Goal: Task Accomplishment & Management: Manage account settings

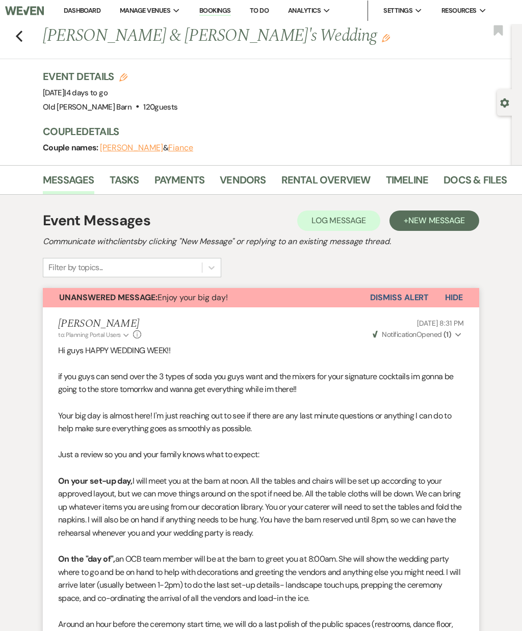
scroll to position [3, 0]
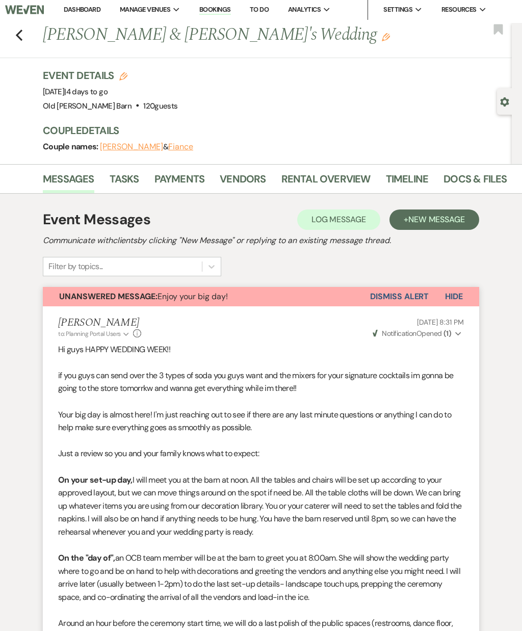
click at [20, 41] on icon "Previous" at bounding box center [19, 36] width 8 height 12
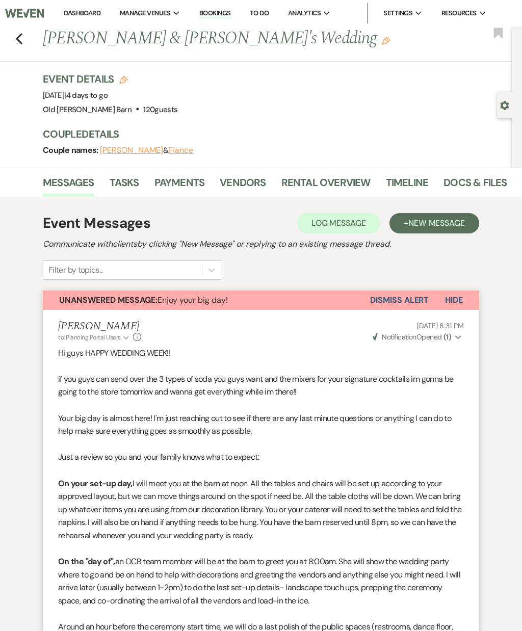
click at [124, 196] on link "Tasks" at bounding box center [125, 185] width 30 height 22
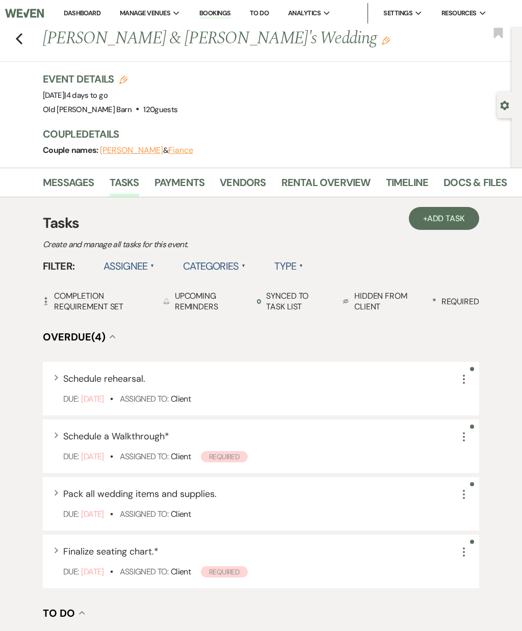
click at [22, 43] on use "button" at bounding box center [19, 38] width 7 height 11
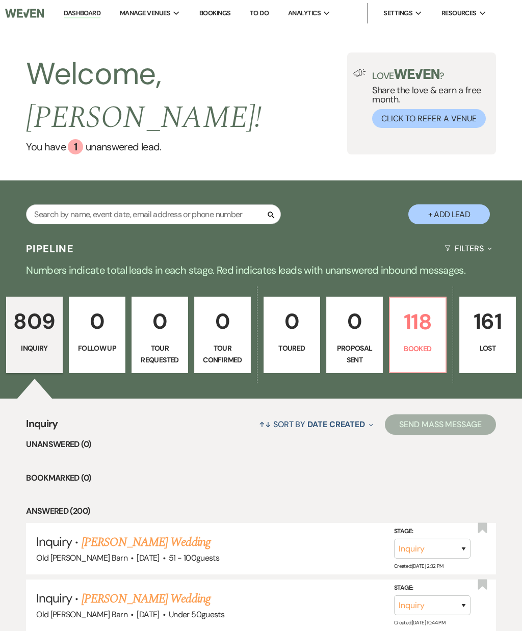
click at [424, 316] on p "118" at bounding box center [417, 322] width 43 height 34
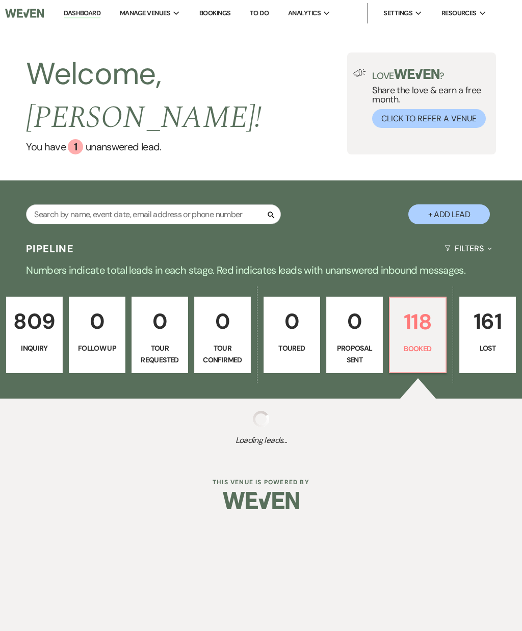
click at [421, 308] on p "118" at bounding box center [417, 322] width 43 height 34
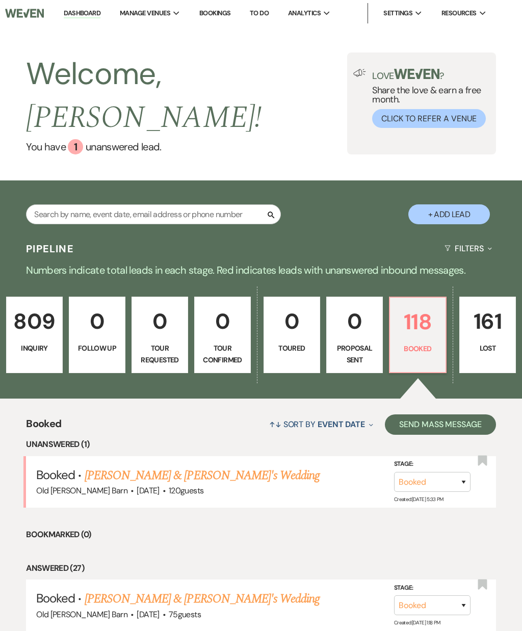
click at [421, 305] on p "118" at bounding box center [417, 322] width 43 height 34
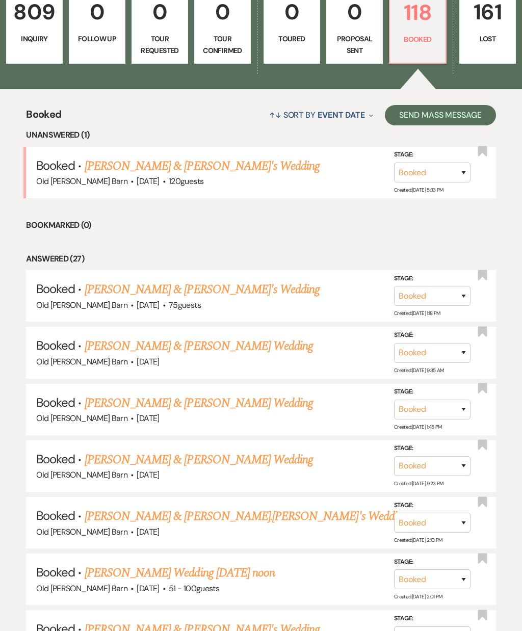
scroll to position [309, 0]
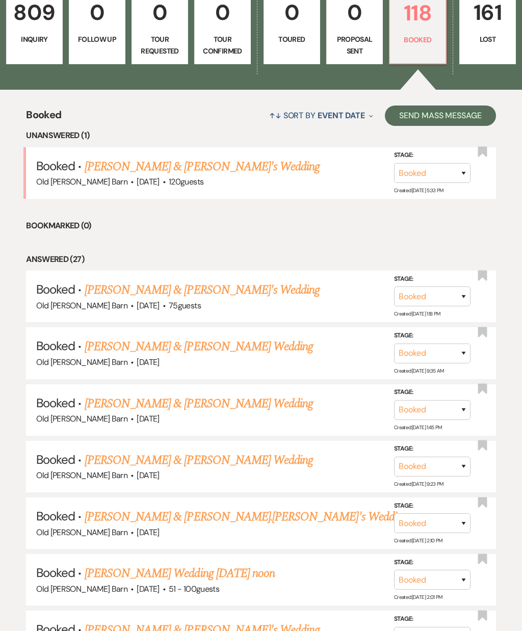
click at [211, 564] on link "Sarah Marone's Wedding 2/25 noon" at bounding box center [180, 573] width 190 height 18
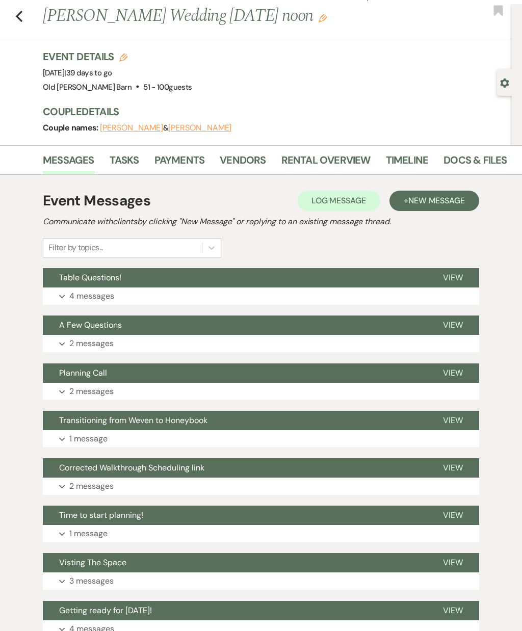
scroll to position [22, 0]
click at [460, 510] on span "View" at bounding box center [453, 515] width 20 height 11
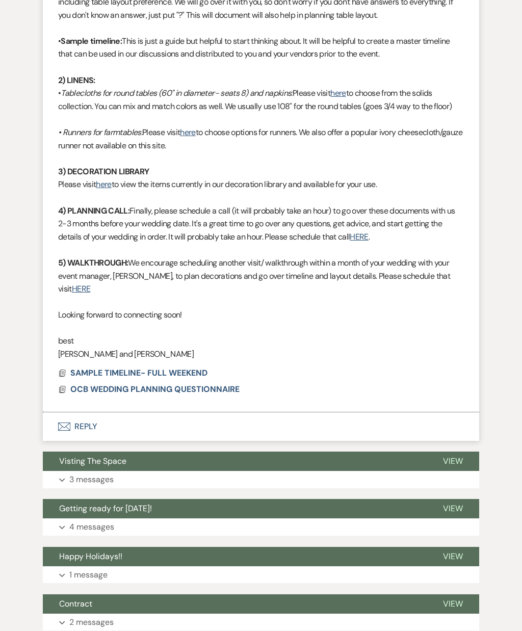
scroll to position [722, 0]
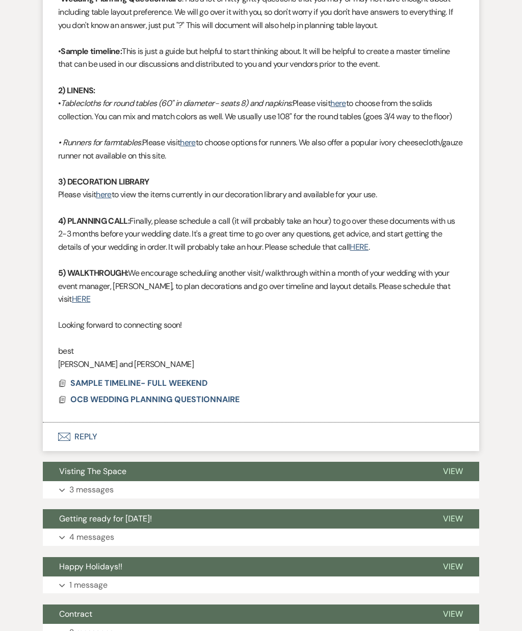
click at [124, 384] on li "Dave Maxey to: Planning Portal Users Expand Info Jun 02, 2025, 4:58 PM Weven Ch…" at bounding box center [261, 124] width 436 height 597
click at [114, 394] on span "OCB WEDDING PLANNING QUESTIONNAIRE" at bounding box center [154, 399] width 169 height 11
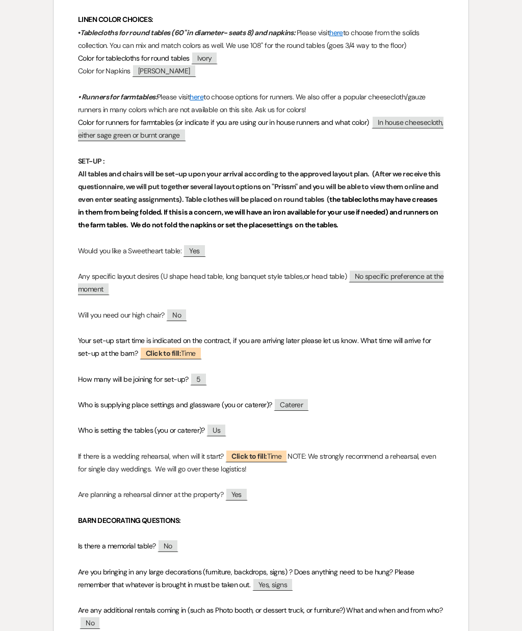
scroll to position [419, 0]
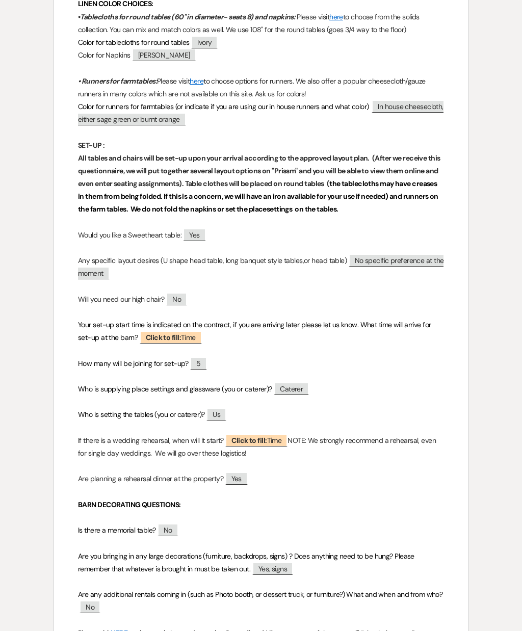
click at [154, 339] on span "Click to fill: Time" at bounding box center [171, 337] width 62 height 13
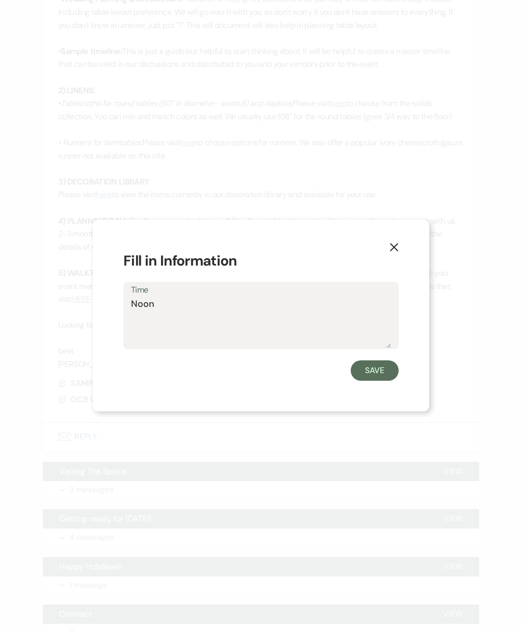
click at [379, 348] on textarea "Noon" at bounding box center [261, 322] width 260 height 51
type textarea "Noon"
click at [396, 378] on form "Fill in Information Time Noon Save" at bounding box center [260, 315] width 275 height 131
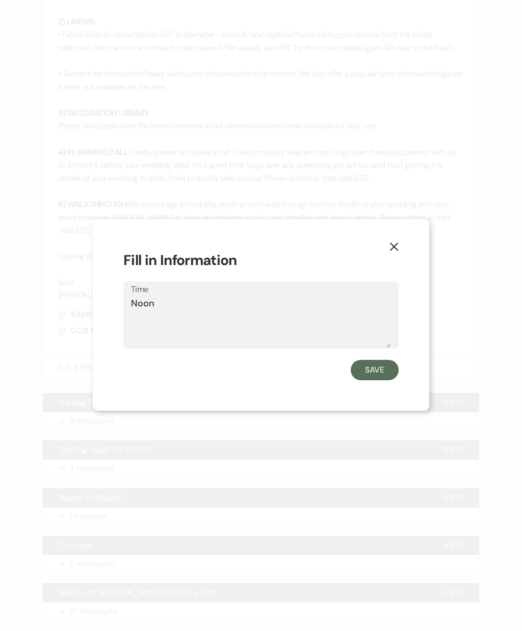
scroll to position [790, 0]
click at [402, 261] on button "X" at bounding box center [394, 247] width 70 height 55
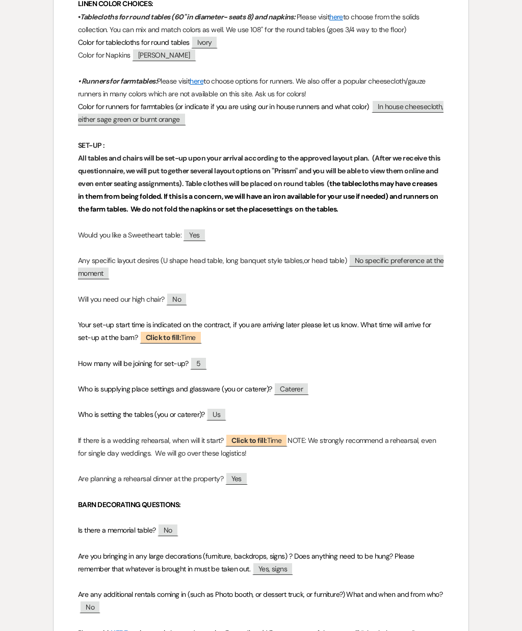
click at [178, 338] on b "Click to fill:" at bounding box center [163, 337] width 35 height 9
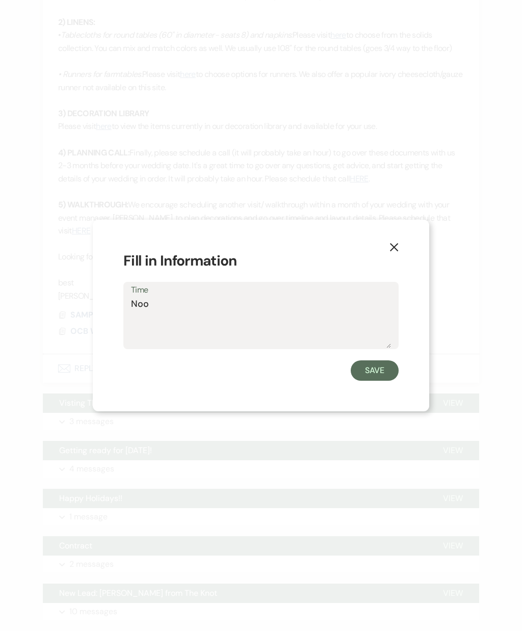
type textarea "Noon"
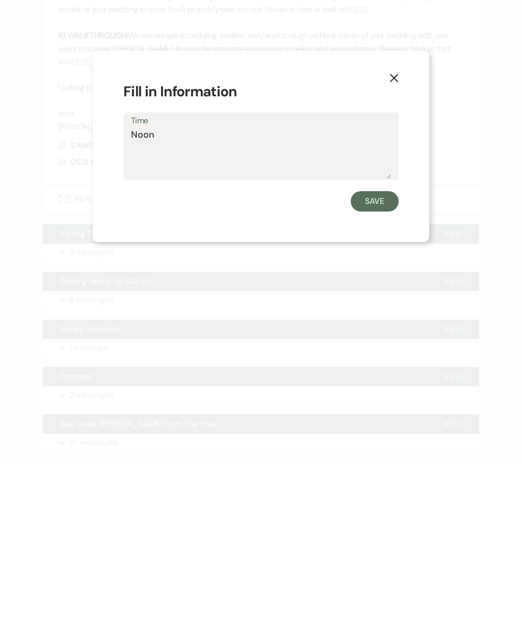
click at [376, 360] on button "Save" at bounding box center [375, 370] width 48 height 20
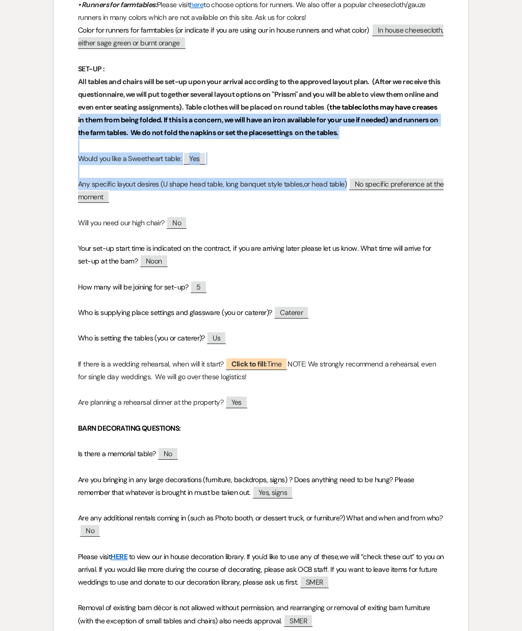
scroll to position [496, 0]
click at [269, 365] on span "Click to fill: Time" at bounding box center [256, 363] width 62 height 13
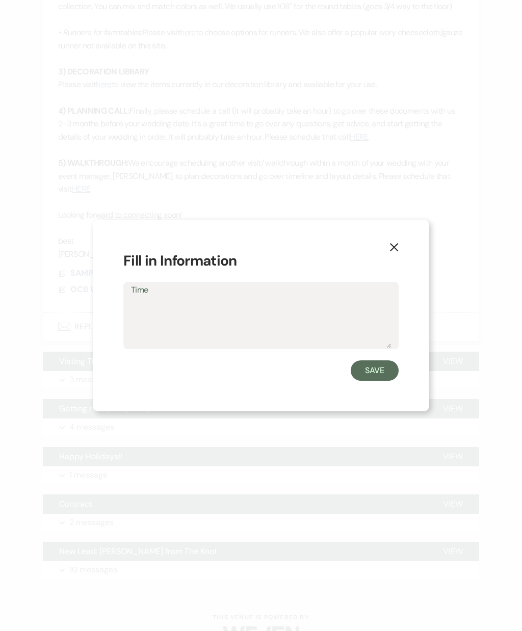
click at [275, 328] on textarea "Time" at bounding box center [261, 322] width 260 height 51
type textarea "Whenever"
click at [369, 367] on button "Save" at bounding box center [375, 370] width 48 height 20
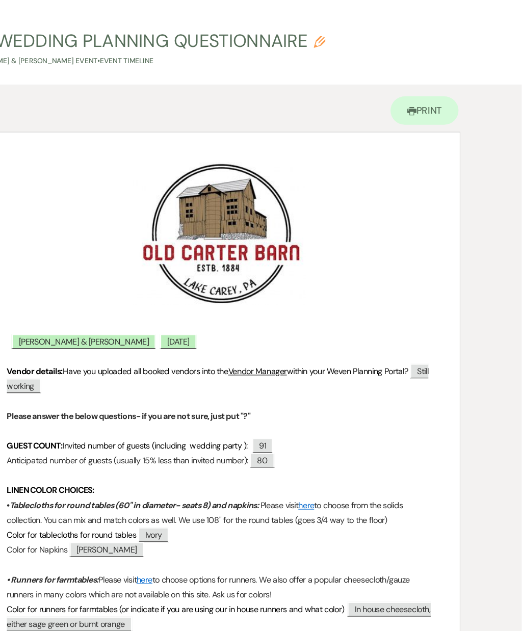
scroll to position [0, 0]
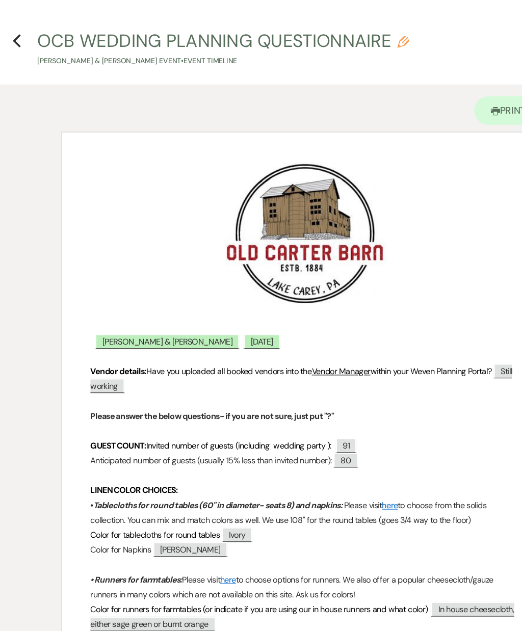
click at [14, 40] on icon "Previous" at bounding box center [15, 35] width 8 height 12
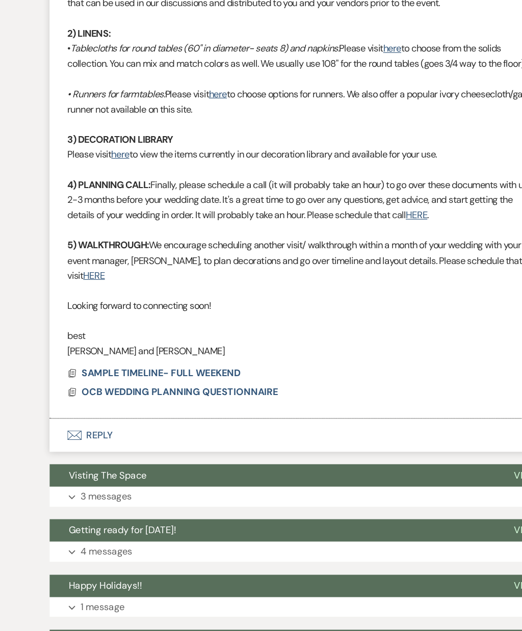
scroll to position [733, 0]
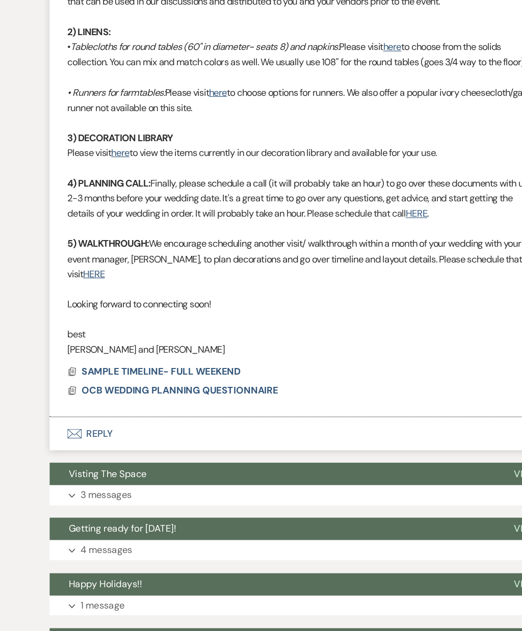
click at [94, 366] on span "SAMPLE TIMELINE- FULL WEEKEND" at bounding box center [138, 371] width 137 height 11
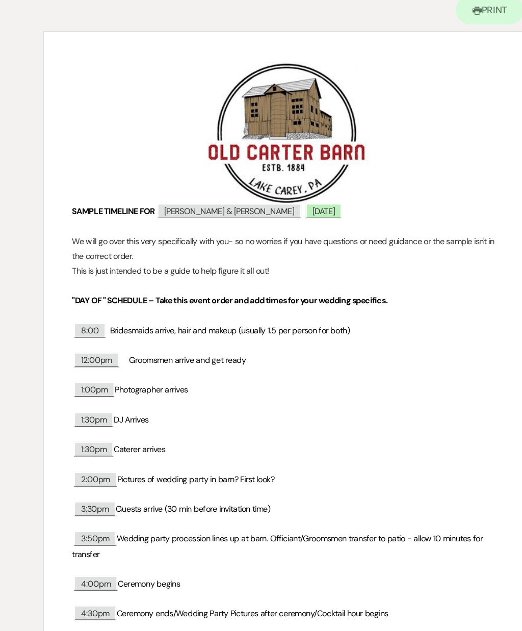
scroll to position [-7, 0]
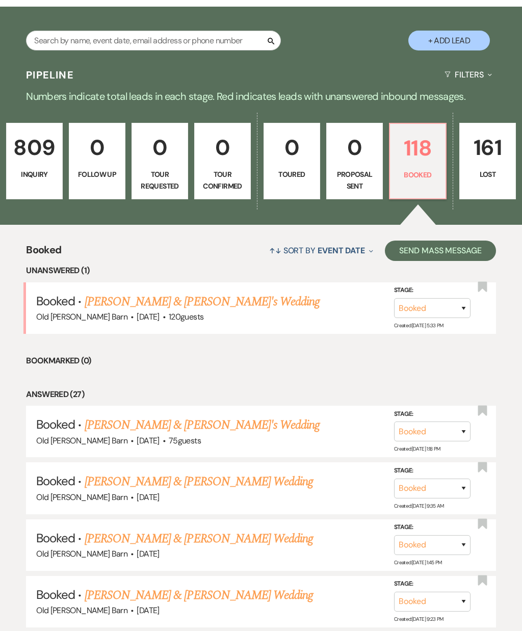
scroll to position [176, 0]
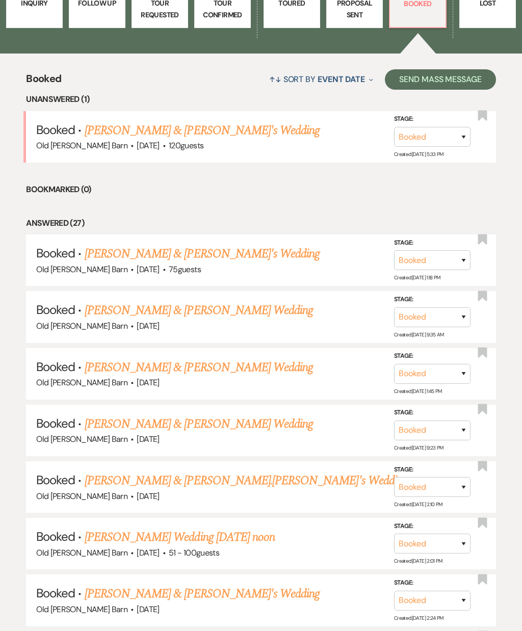
click at [244, 528] on link "Sarah Marone's Wedding 2/25 noon" at bounding box center [180, 537] width 190 height 18
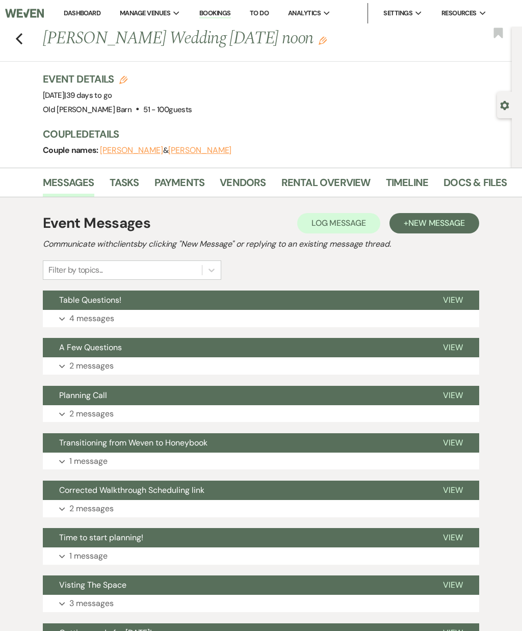
click at [471, 176] on link "Docs & Files" at bounding box center [474, 185] width 63 height 22
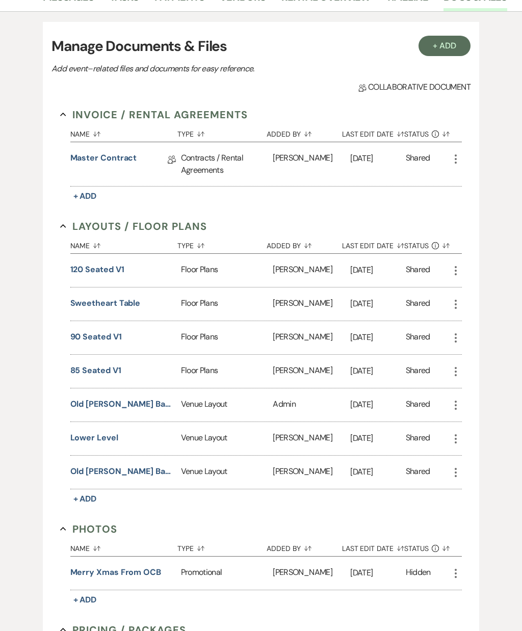
scroll to position [187, 0]
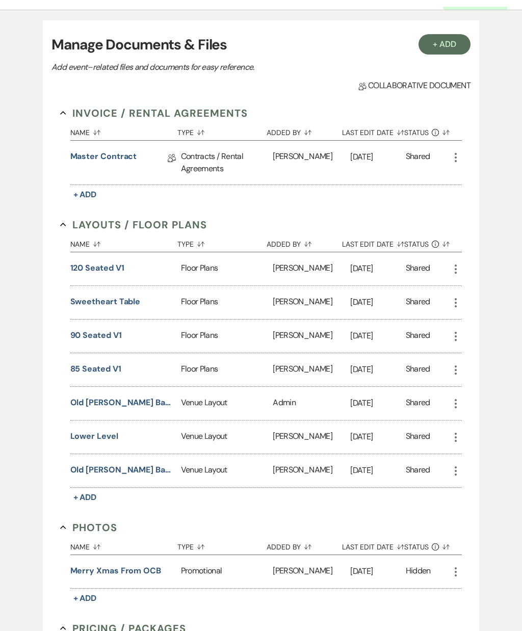
click at [98, 380] on div "85 seated V1" at bounding box center [125, 370] width 111 height 33
click at [112, 371] on button "85 seated V1" at bounding box center [95, 369] width 51 height 12
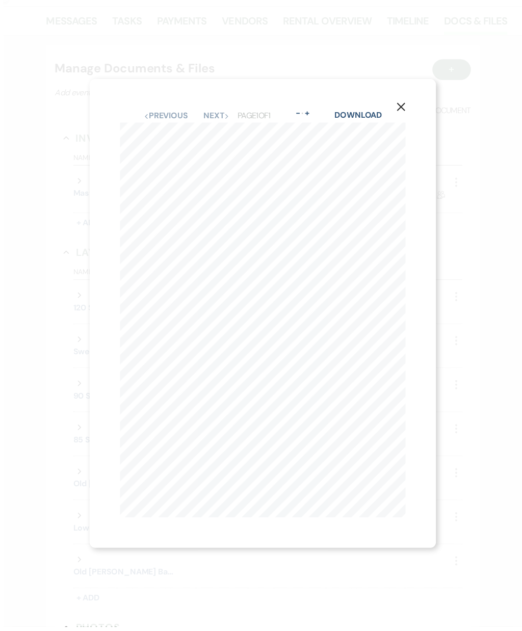
scroll to position [197, 0]
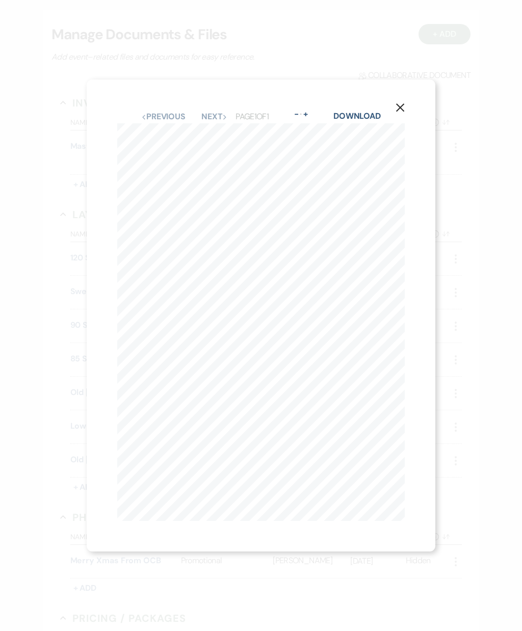
click at [402, 112] on icon "X" at bounding box center [400, 107] width 9 height 9
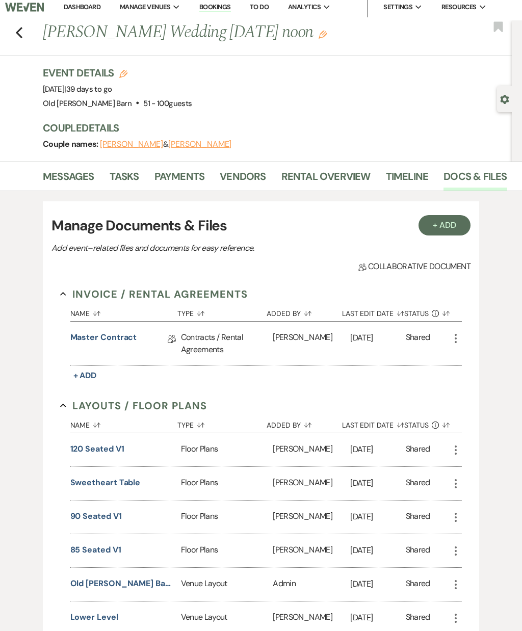
scroll to position [0, 0]
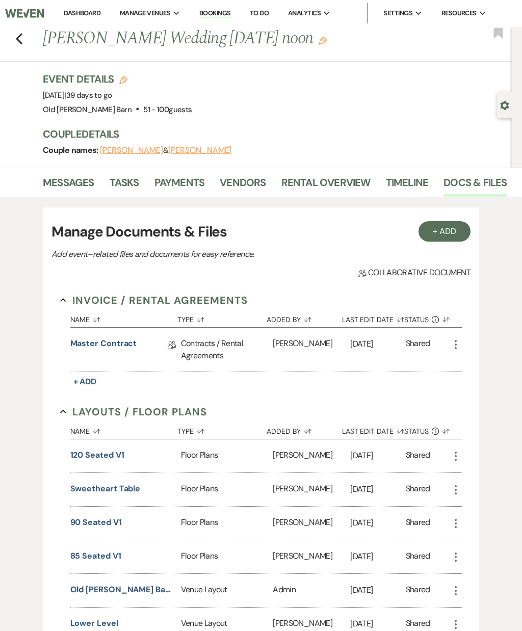
click at [21, 51] on div "Previous Sarah Marone's Wedding 2/25 noon Edit Bookmark" at bounding box center [253, 44] width 517 height 35
click at [22, 43] on use "button" at bounding box center [19, 38] width 7 height 11
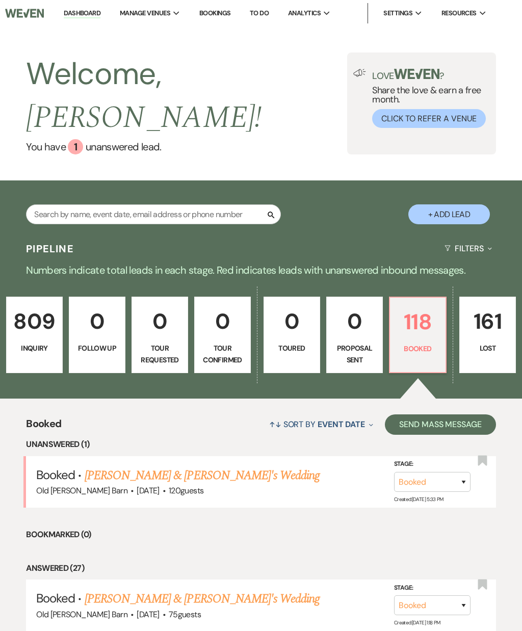
click at [399, 312] on p "118" at bounding box center [417, 322] width 43 height 34
